Goal: Information Seeking & Learning: Learn about a topic

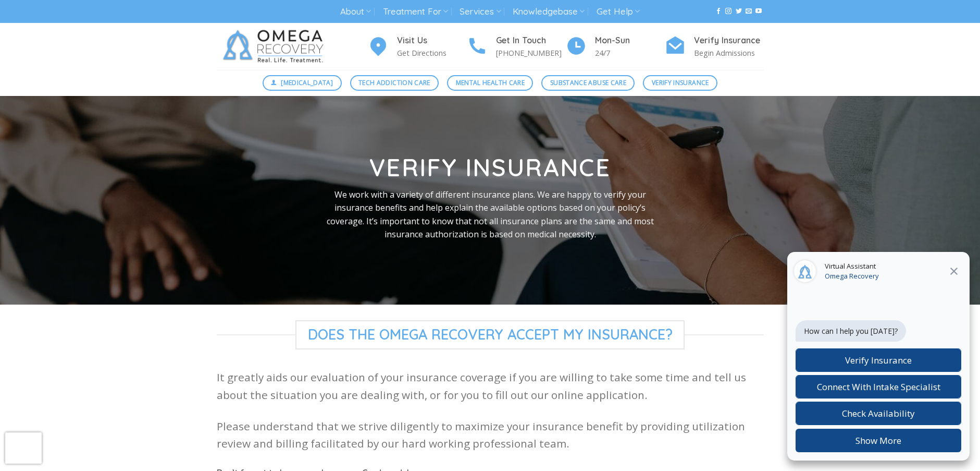
click at [503, 9] on ul "About About Omega Recovery Meet Dr. Kardaras Meet Our Staff In The News Dr. Kar…" at bounding box center [489, 11] width 299 height 19
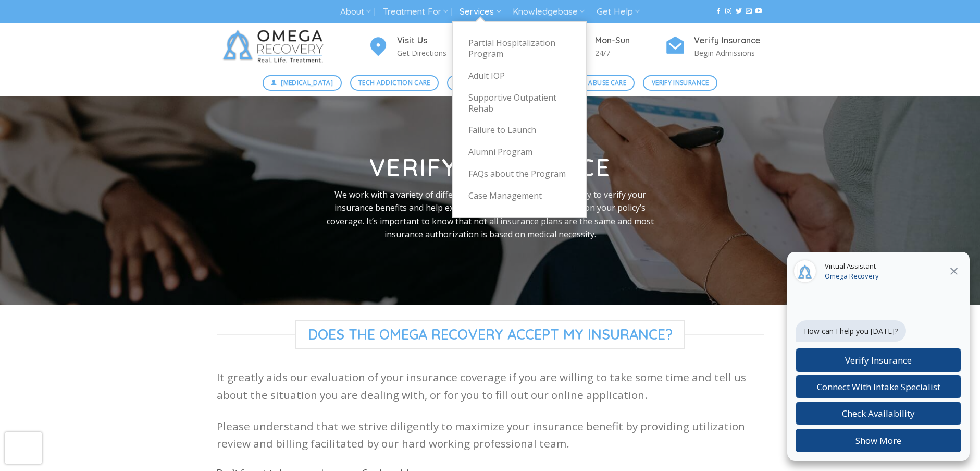
click at [487, 9] on link "Services" at bounding box center [480, 11] width 41 height 19
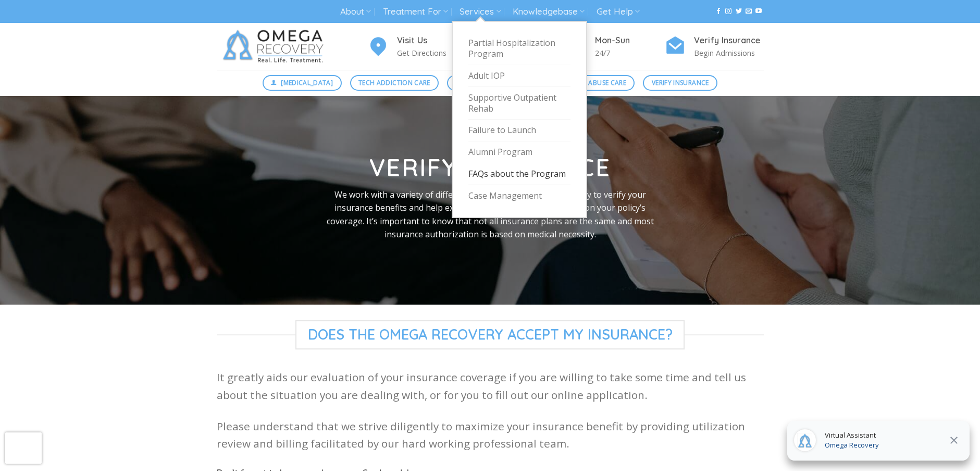
click at [507, 169] on link "FAQs about the Program" at bounding box center [520, 174] width 102 height 22
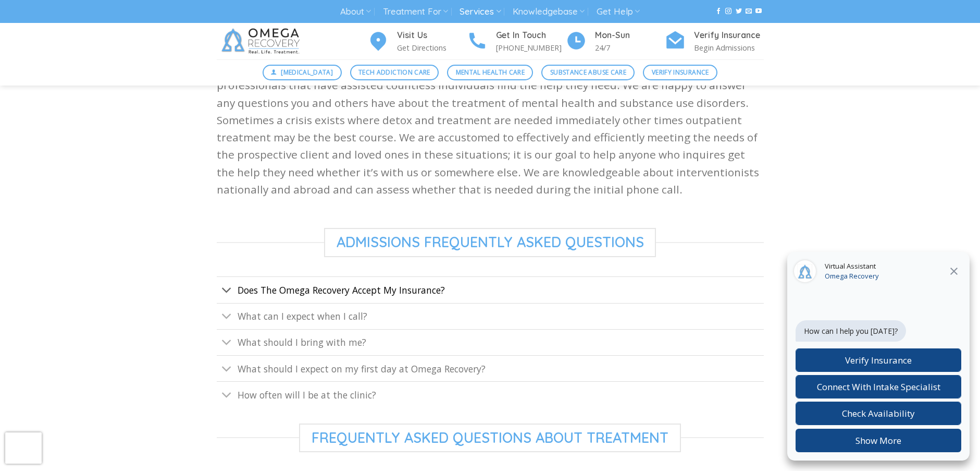
click at [386, 291] on span "Does The Omega Recovery Accept My Insurance?" at bounding box center [341, 290] width 207 height 13
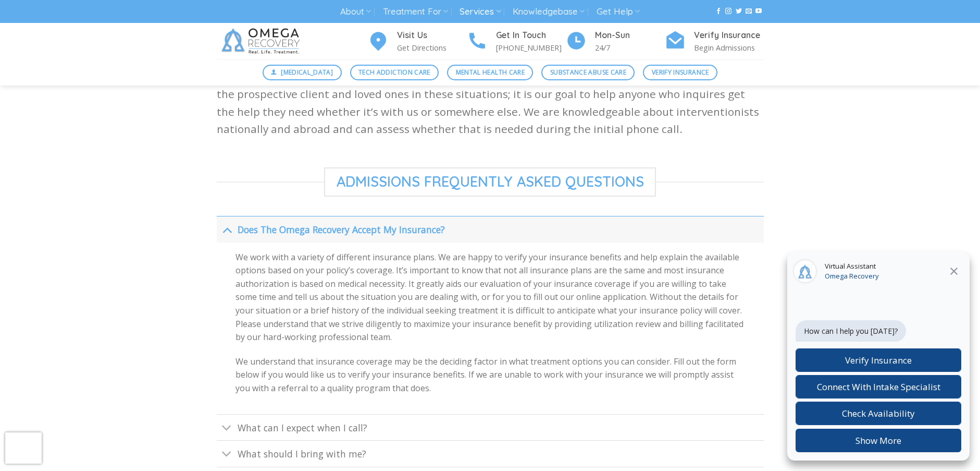
scroll to position [573, 0]
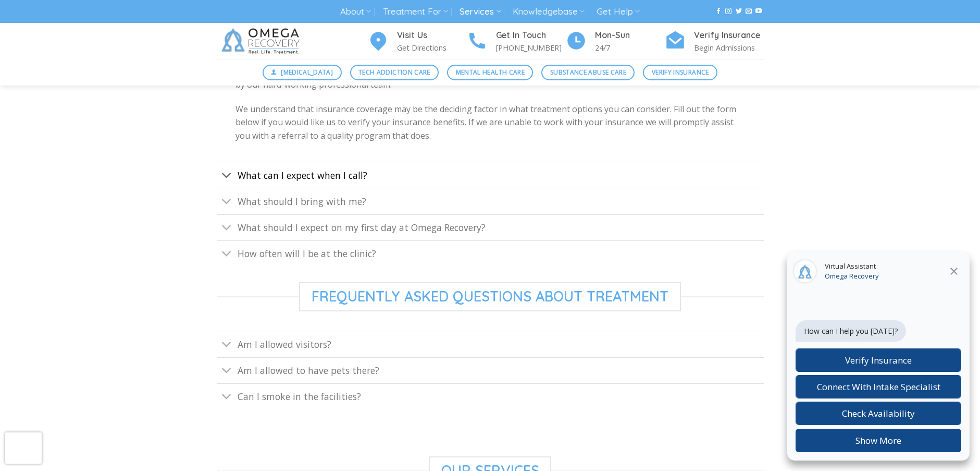
click at [348, 175] on span "What can I expect when I call?" at bounding box center [303, 175] width 130 height 13
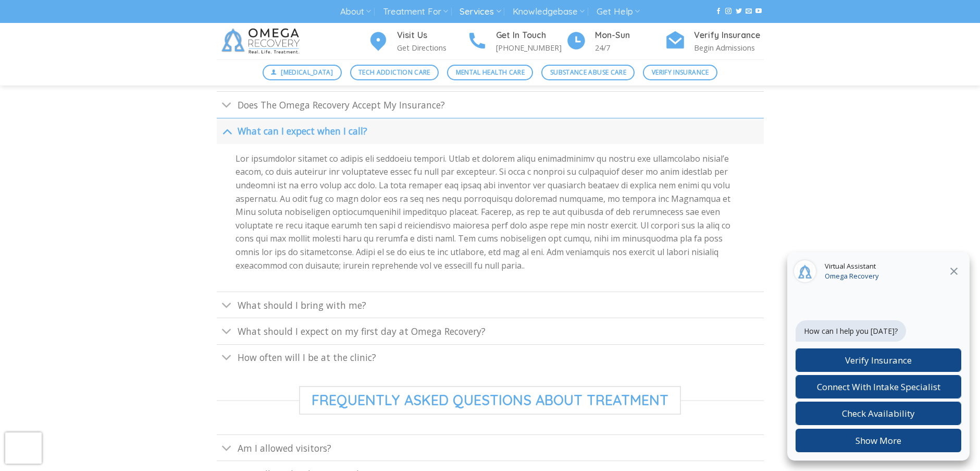
scroll to position [469, 0]
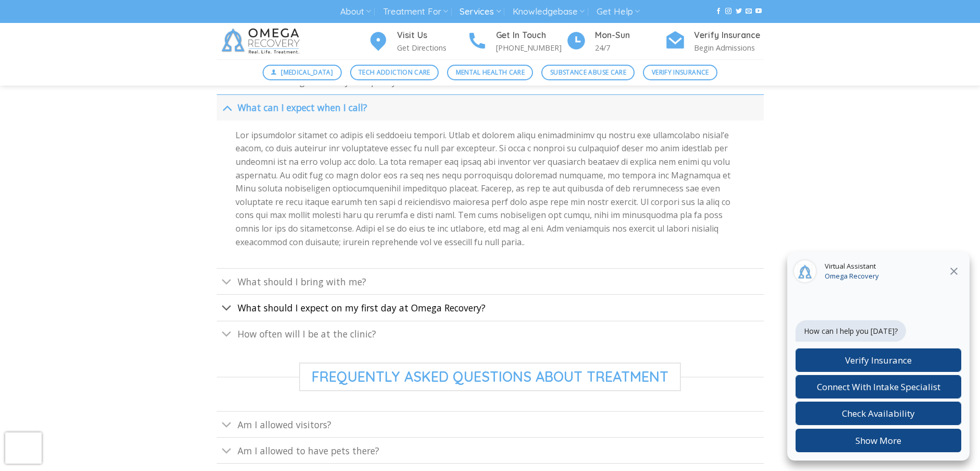
click at [351, 309] on span "What should I expect on my first day at Omega Recovery?" at bounding box center [362, 307] width 248 height 13
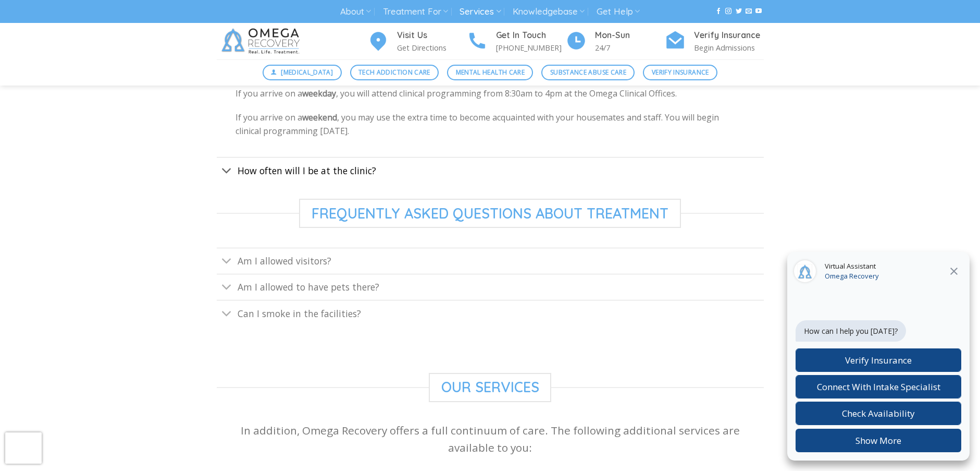
scroll to position [678, 0]
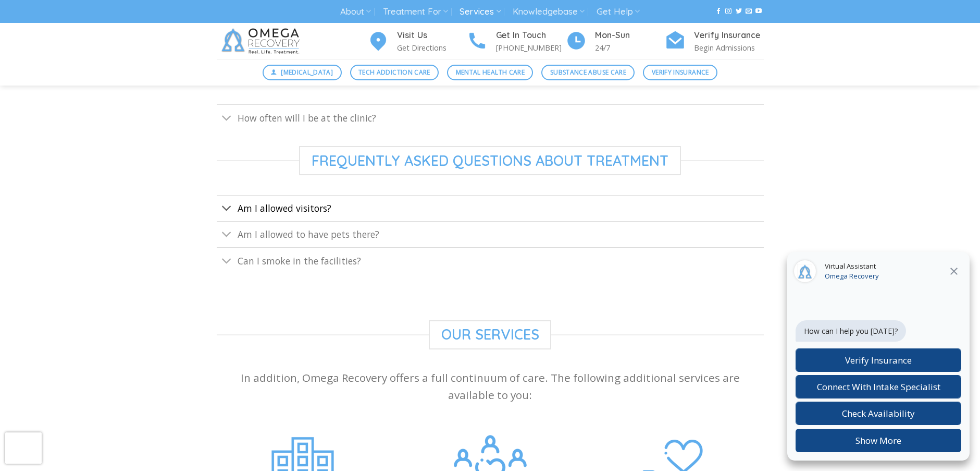
click at [298, 209] on span "Am I allowed visitors?" at bounding box center [285, 208] width 94 height 13
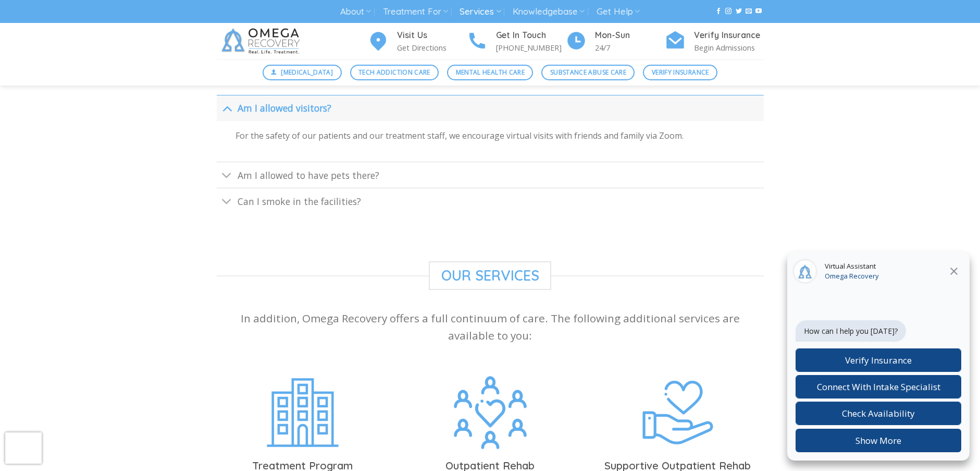
scroll to position [782, 0]
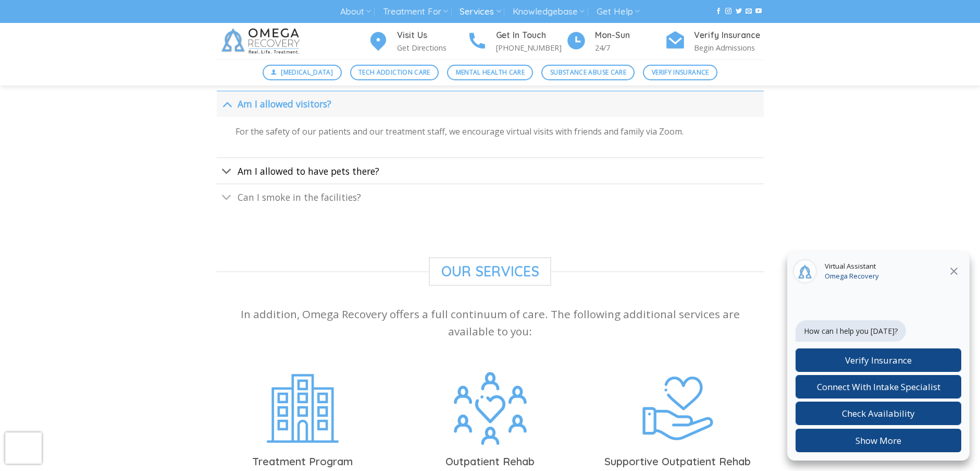
click at [325, 177] on link "Am I allowed to have pets there?" at bounding box center [490, 170] width 547 height 26
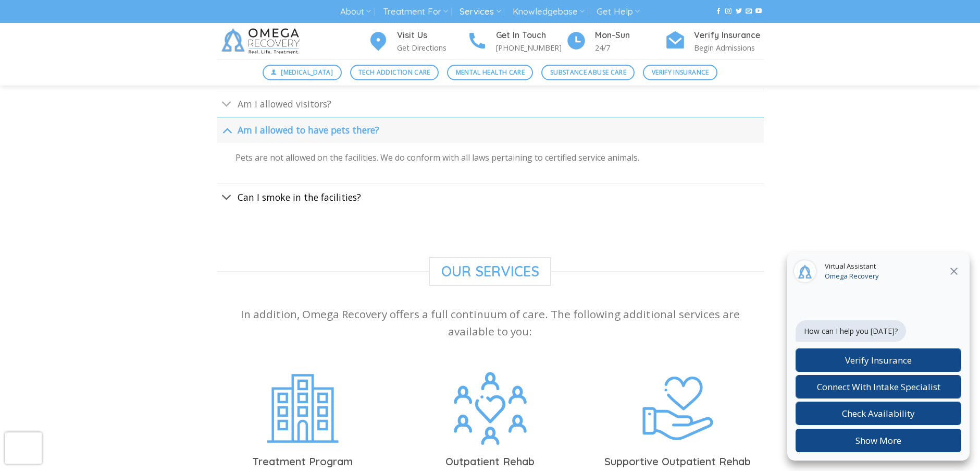
click at [333, 194] on span "Can I smoke in the facilities?" at bounding box center [300, 197] width 124 height 13
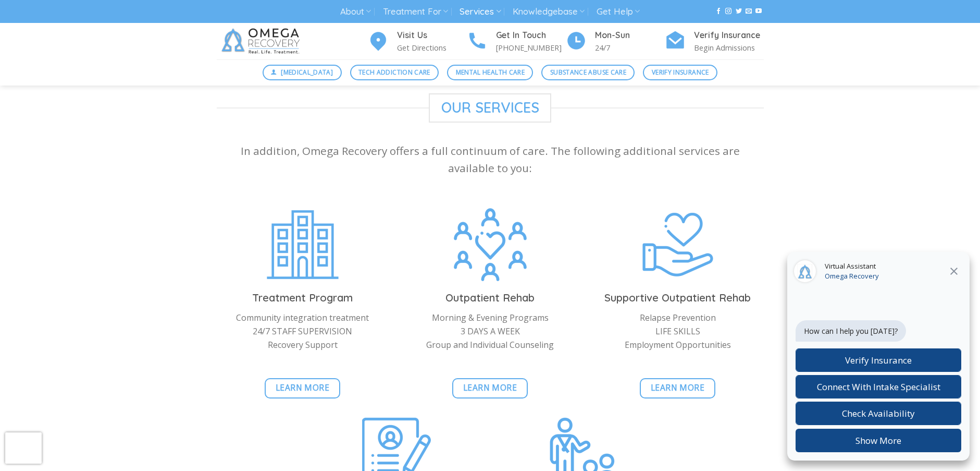
scroll to position [1042, 0]
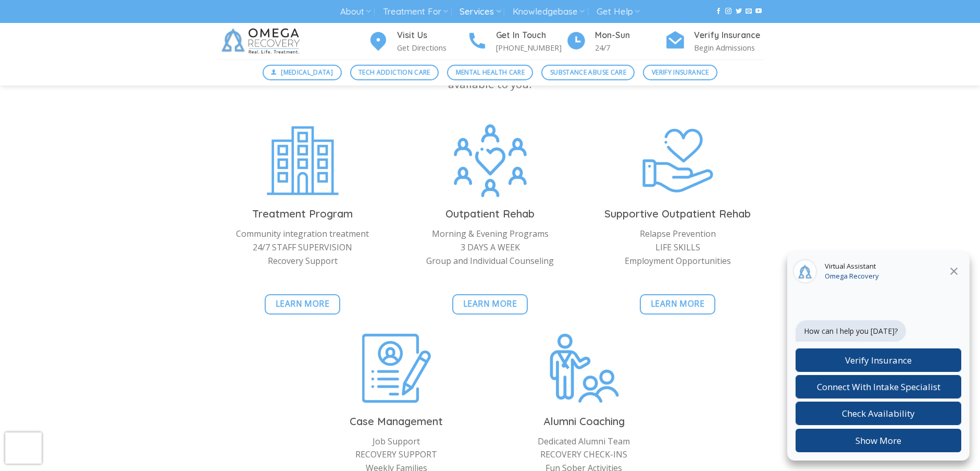
click at [957, 268] on icon "Close" at bounding box center [954, 270] width 7 height 7
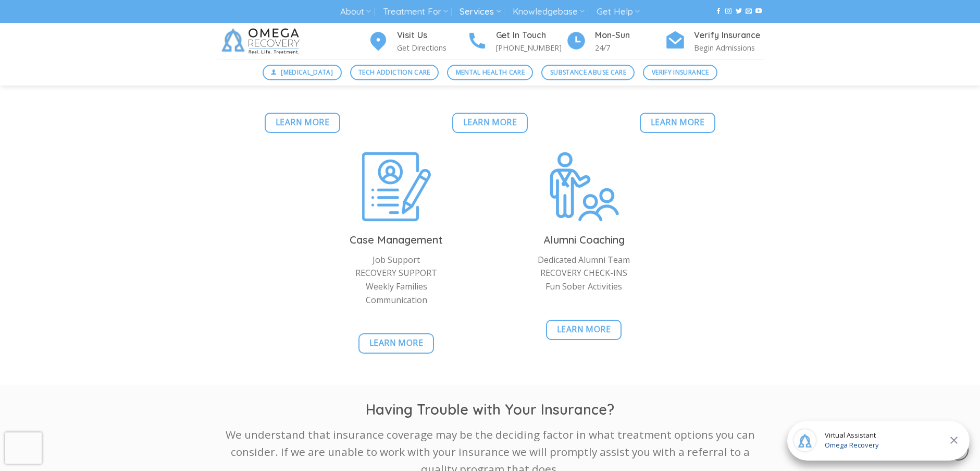
scroll to position [1095, 0]
